Goal: Check status: Check status

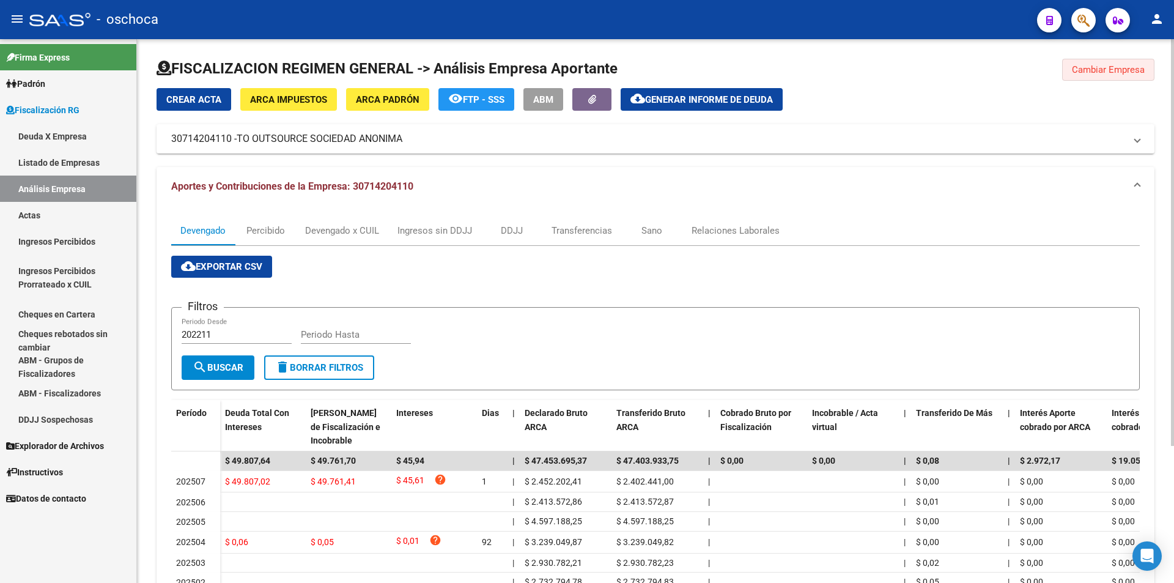
drag, startPoint x: 1081, startPoint y: 67, endPoint x: 787, endPoint y: 93, distance: 295.3
click at [1080, 67] on span "Cambiar Empresa" at bounding box center [1108, 69] width 73 height 11
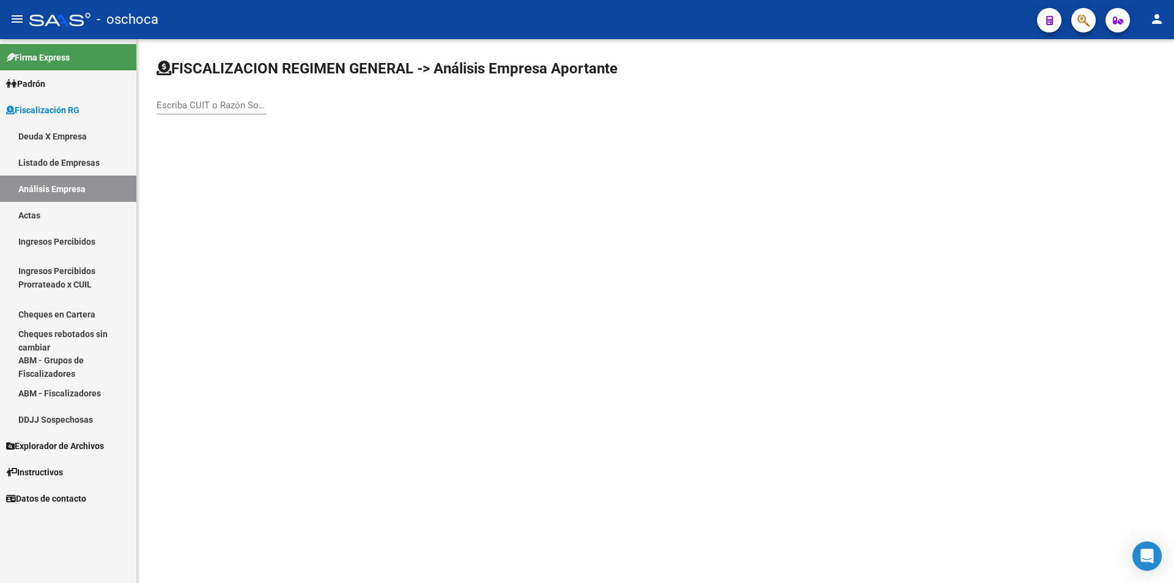
click at [185, 104] on input "Escriba CUIT o Razón Social para buscar" at bounding box center [212, 105] width 110 height 11
type input "20214397618"
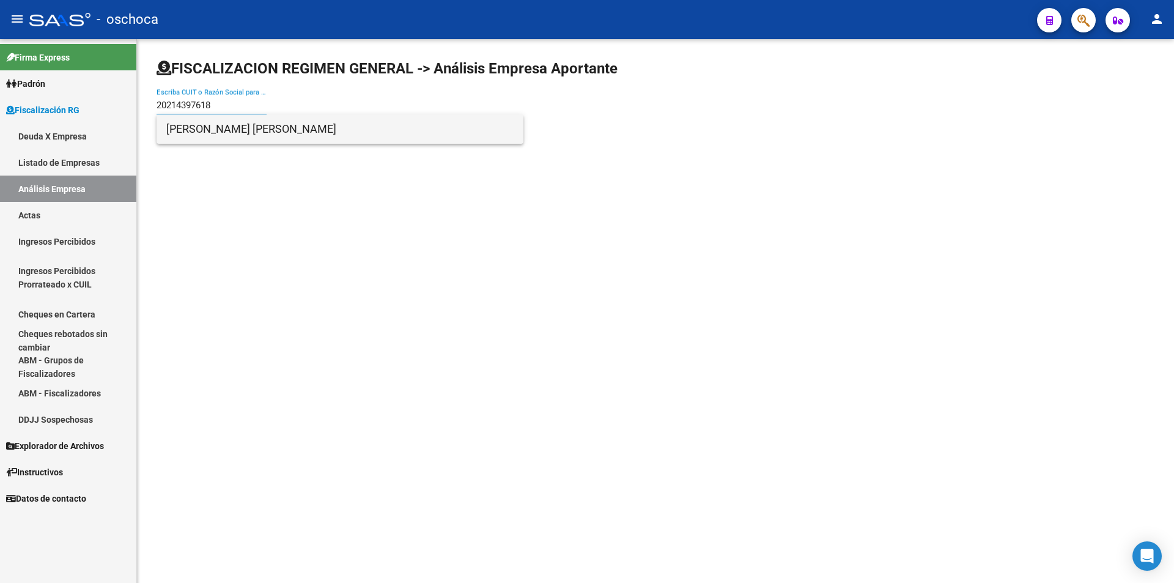
click at [217, 132] on span "[PERSON_NAME] [PERSON_NAME]" at bounding box center [339, 128] width 347 height 29
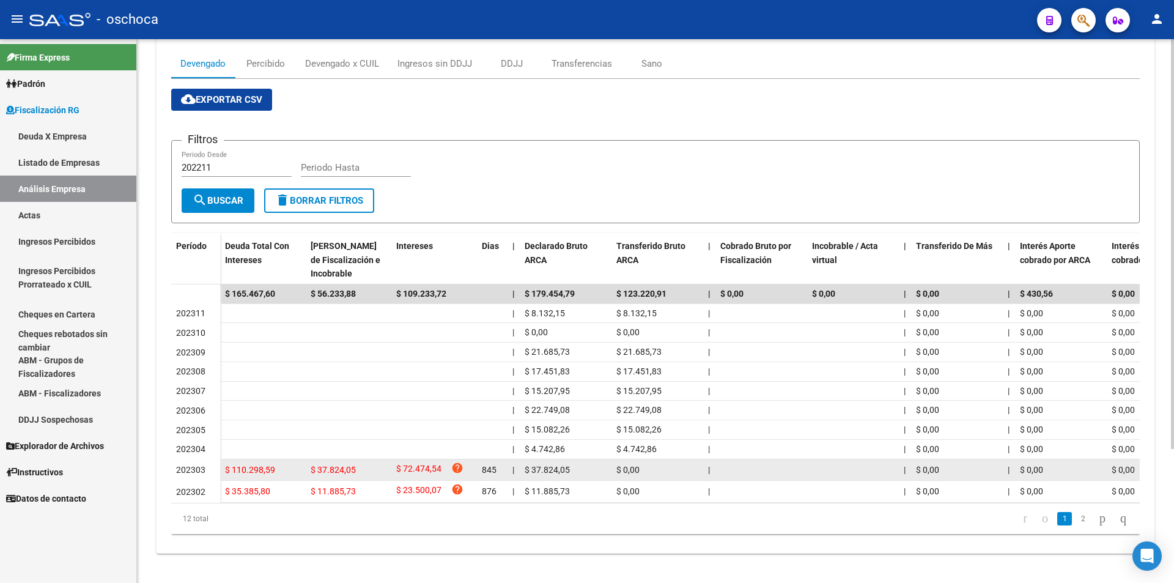
scroll to position [177, 0]
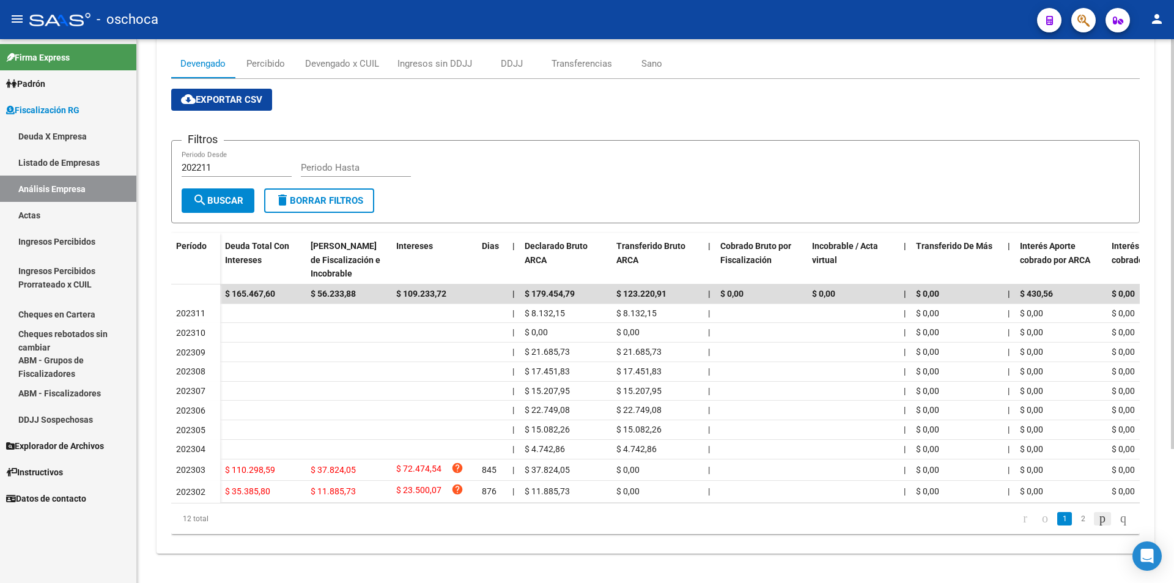
click at [1098, 518] on icon "go to next page" at bounding box center [1103, 518] width 10 height 15
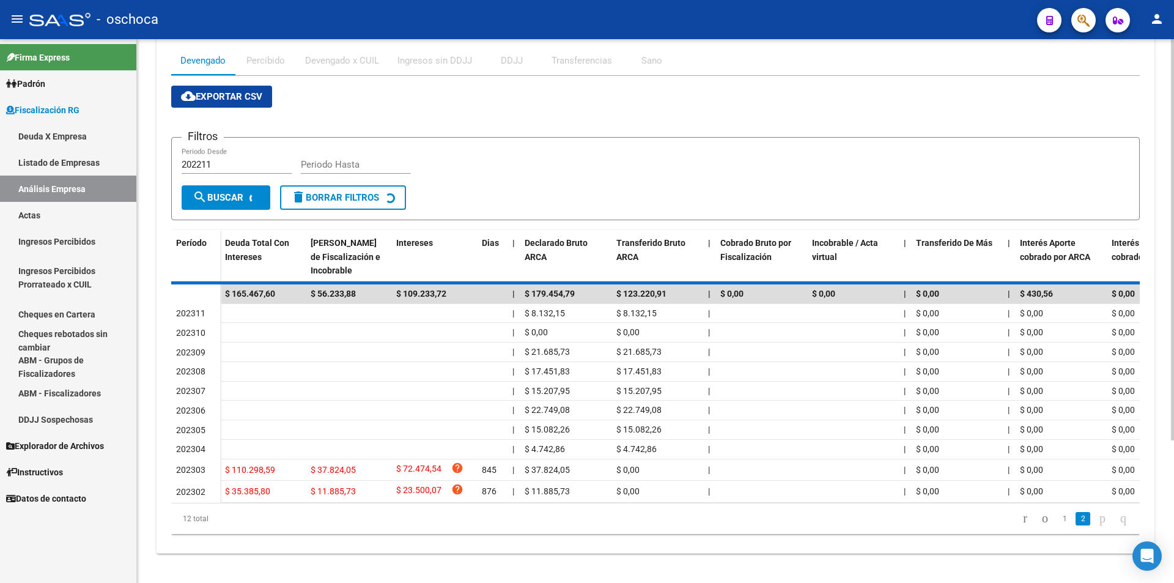
scroll to position [19, 0]
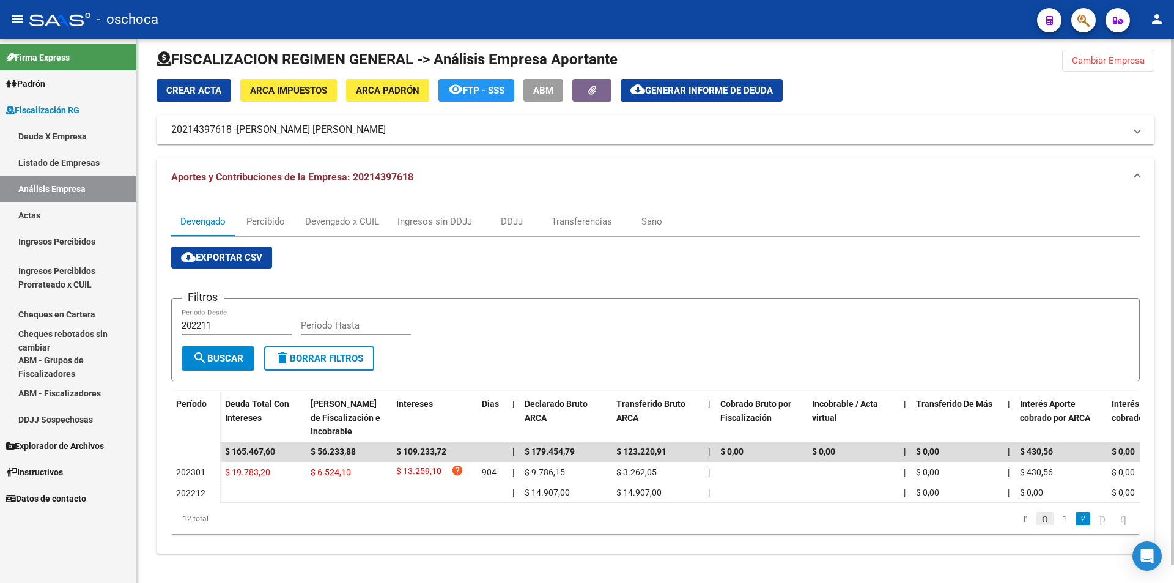
click at [1040, 518] on icon "go to previous page" at bounding box center [1045, 518] width 10 height 15
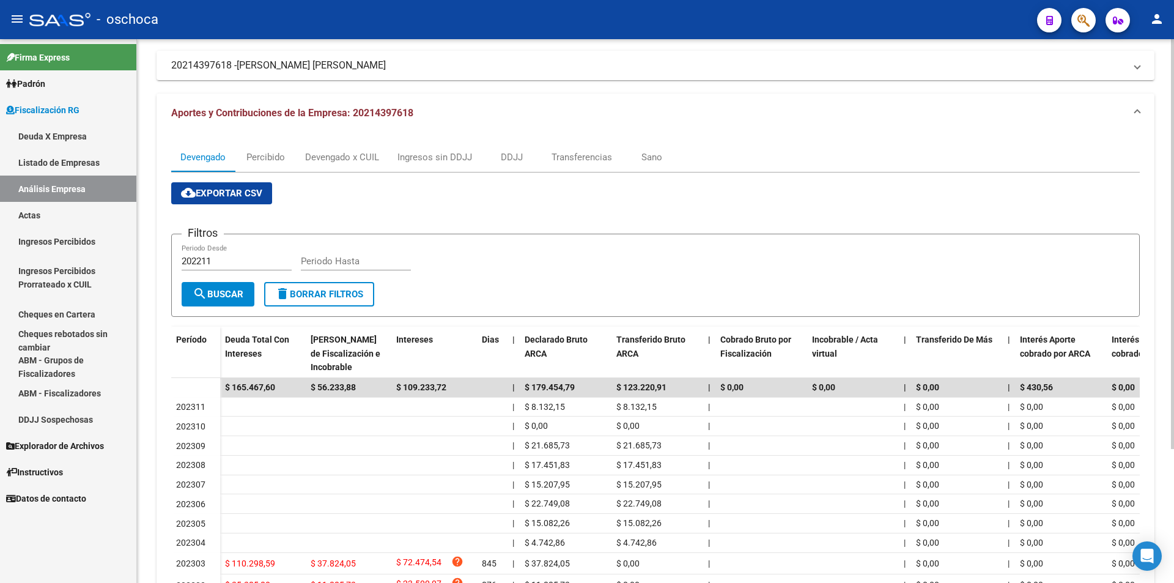
scroll to position [0, 0]
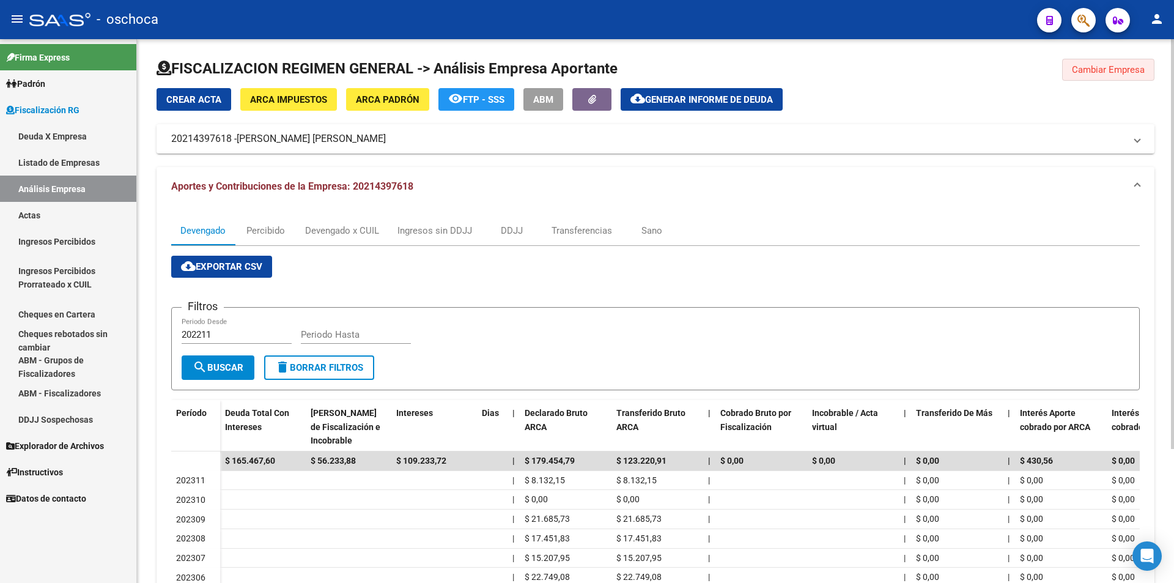
drag, startPoint x: 1076, startPoint y: 70, endPoint x: 1038, endPoint y: 71, distance: 38.5
click at [1068, 70] on button "Cambiar Empresa" at bounding box center [1108, 70] width 92 height 22
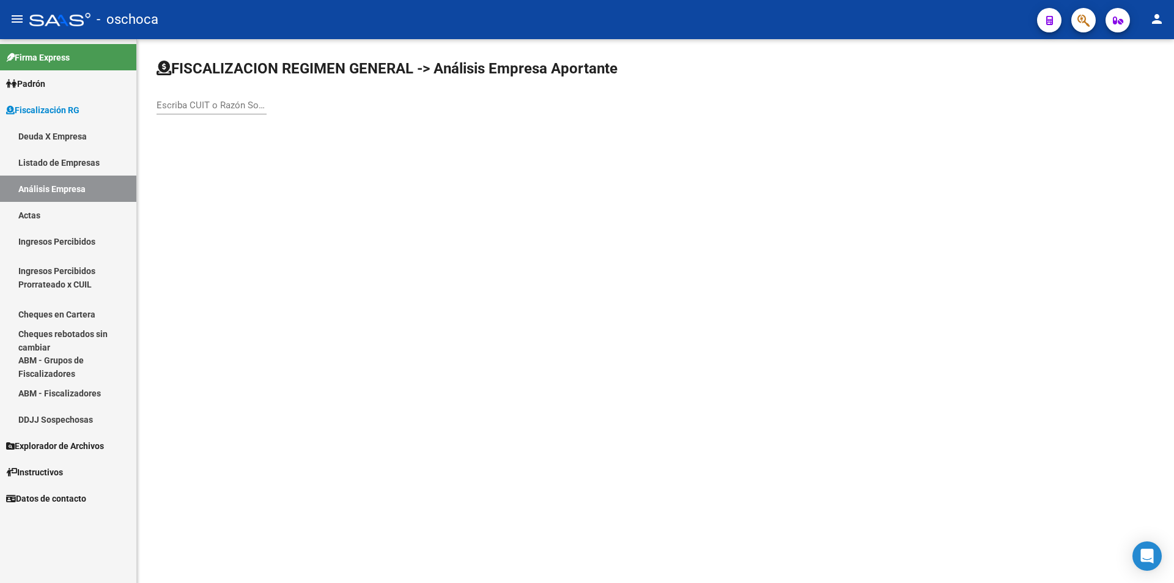
click at [216, 105] on input "Escriba CUIT o Razón Social para buscar" at bounding box center [212, 105] width 110 height 11
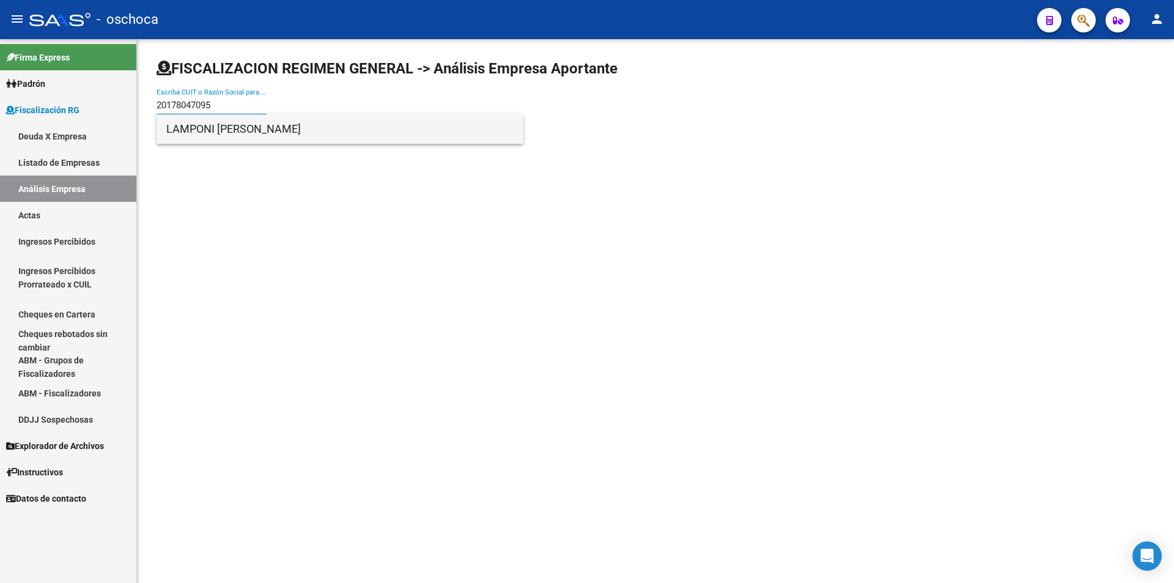
type input "20178047095"
click at [240, 125] on span "LAMPONI [PERSON_NAME]" at bounding box center [339, 128] width 347 height 29
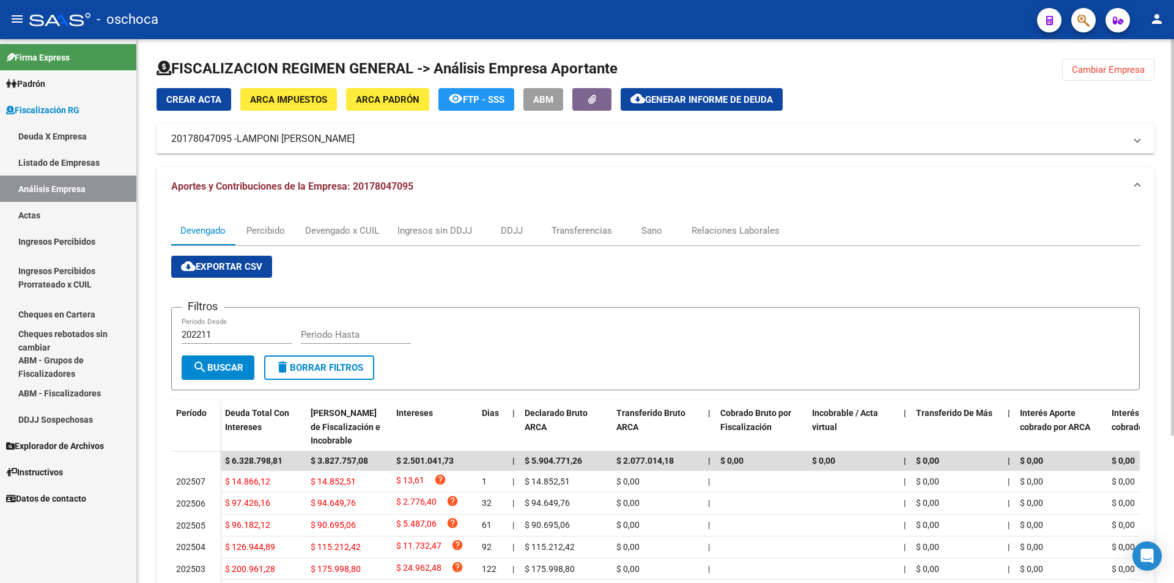
drag, startPoint x: 1124, startPoint y: 70, endPoint x: 859, endPoint y: 70, distance: 265.4
click at [1123, 70] on span "Cambiar Empresa" at bounding box center [1108, 69] width 73 height 11
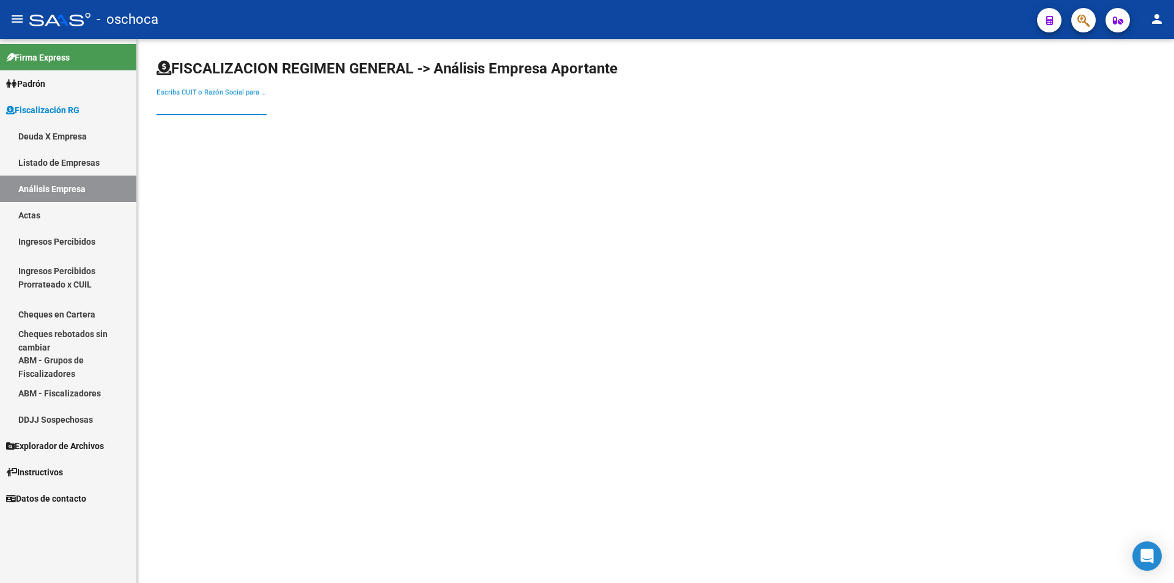
click at [254, 101] on input "Escriba CUIT o Razón Social para buscar" at bounding box center [212, 105] width 110 height 11
type input "30712458468"
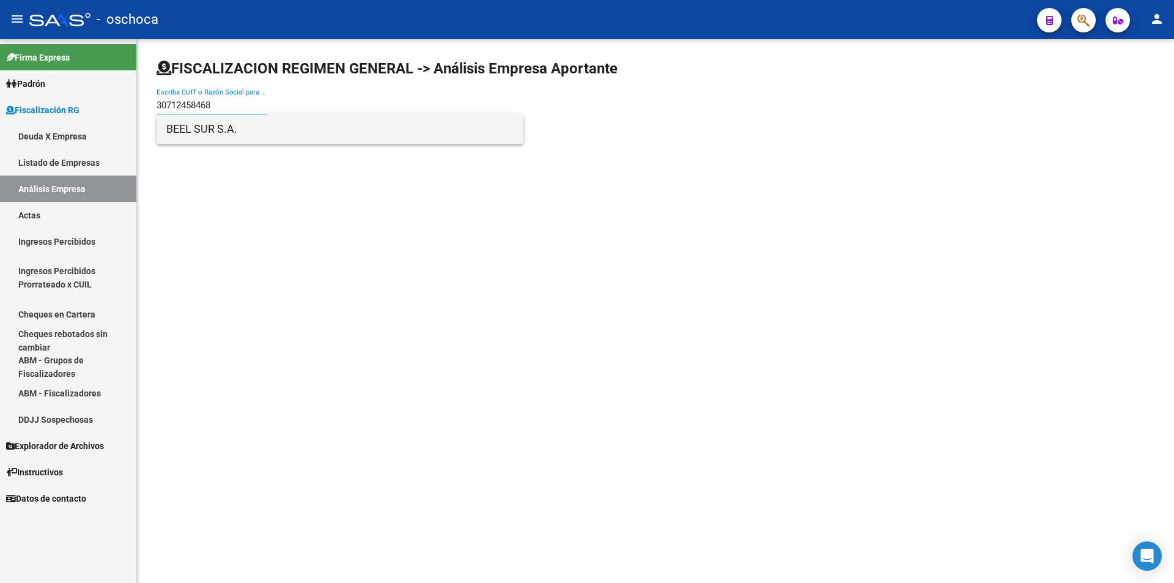
click at [227, 135] on span "BEEL SUR S.A." at bounding box center [339, 128] width 347 height 29
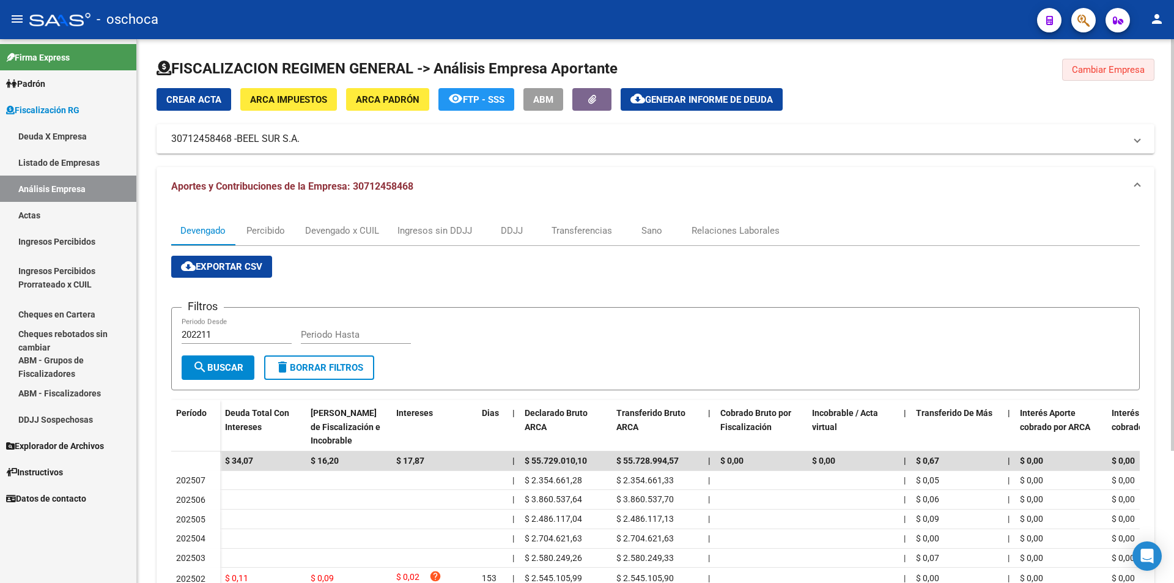
click at [1099, 68] on span "Cambiar Empresa" at bounding box center [1108, 69] width 73 height 11
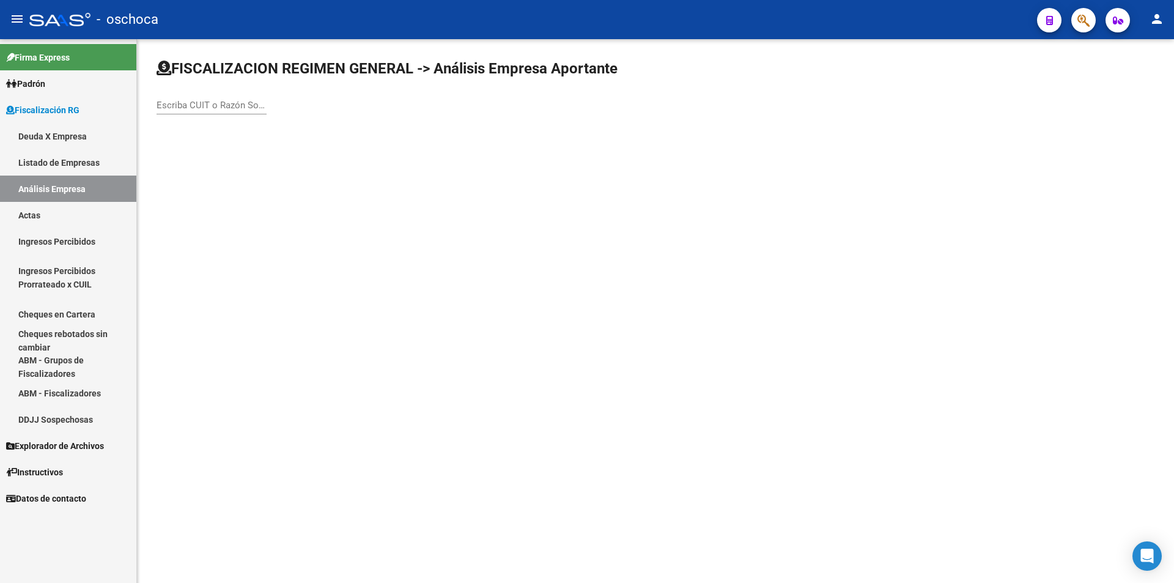
click at [217, 107] on input "Escriba CUIT o Razón Social para buscar" at bounding box center [212, 105] width 110 height 11
type input "33710265319"
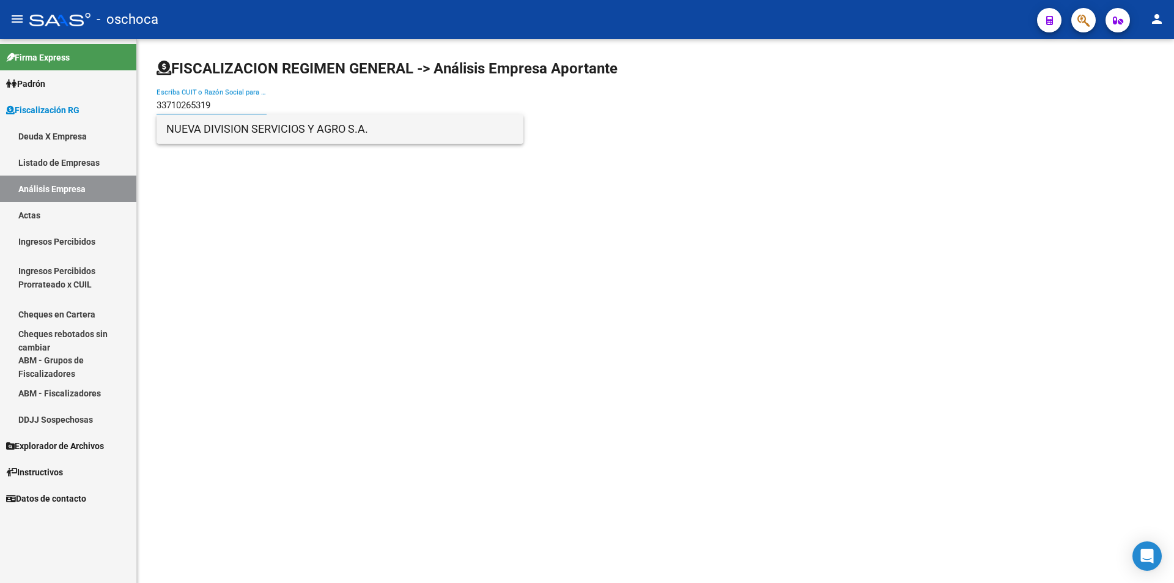
click at [235, 133] on span "NUEVA DIVISION SERVICIOS Y AGRO S.A." at bounding box center [339, 128] width 347 height 29
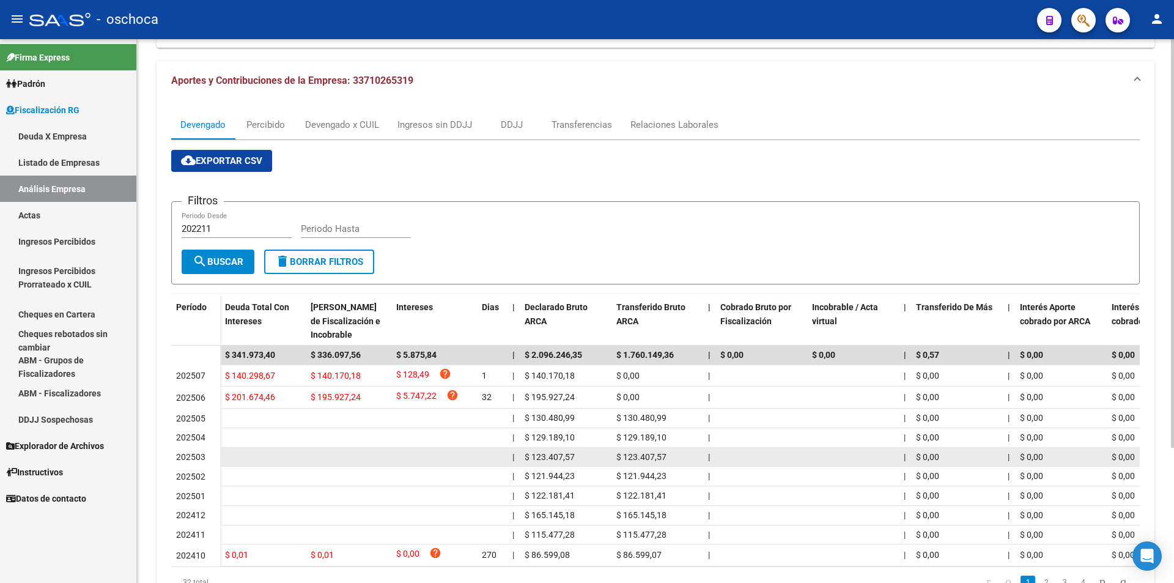
scroll to position [122, 0]
